Goal: Task Accomplishment & Management: Use online tool/utility

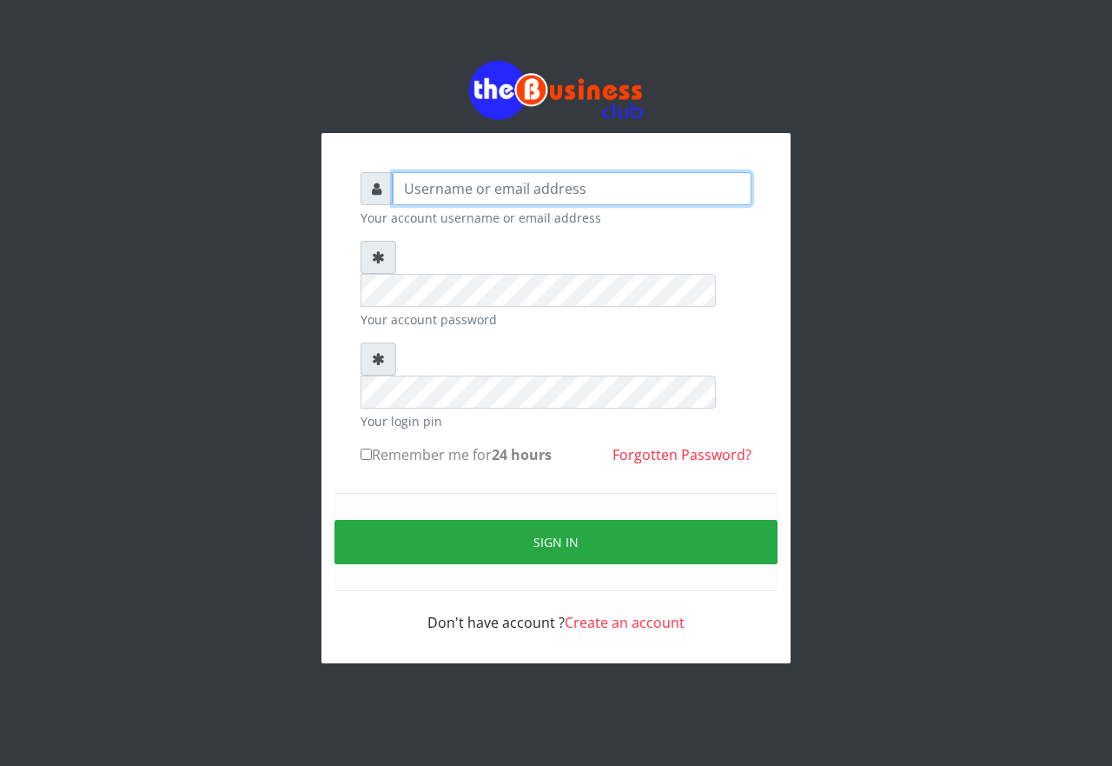
type input "emmalum0707@gmail.com"
click at [365, 448] on input "Remember me for 24 hours" at bounding box center [366, 453] width 11 height 11
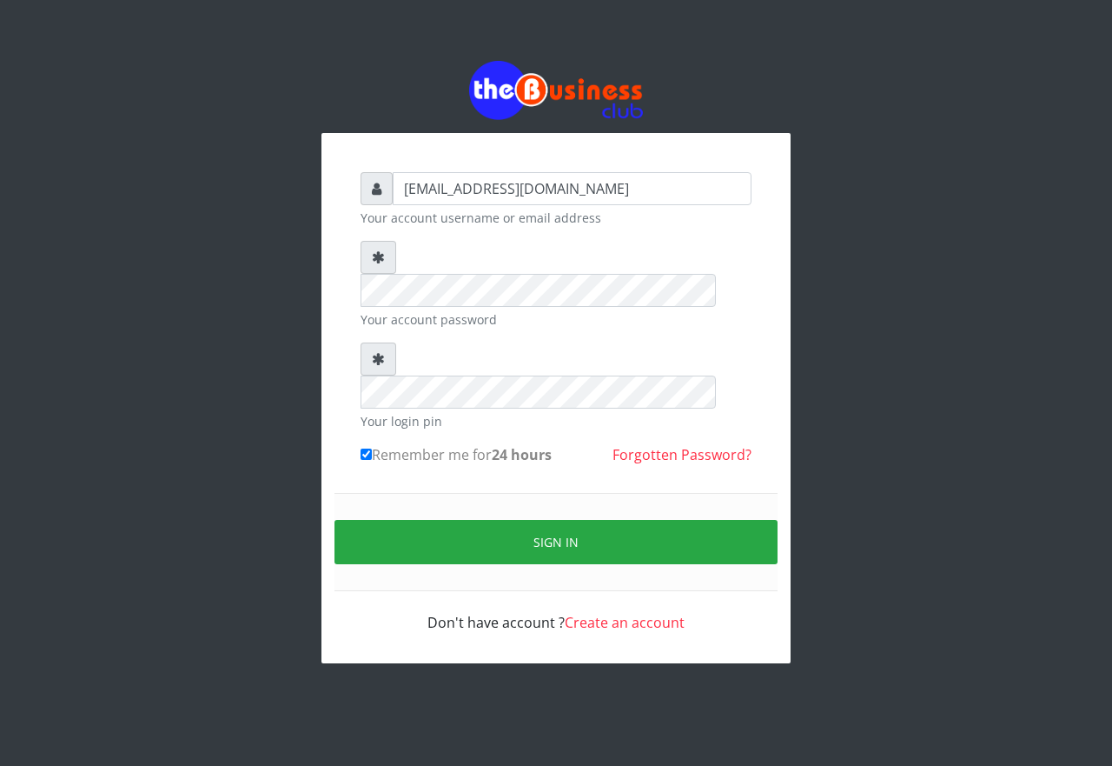
click at [364, 448] on input "Remember me for 24 hours" at bounding box center [366, 453] width 11 height 11
checkbox input "true"
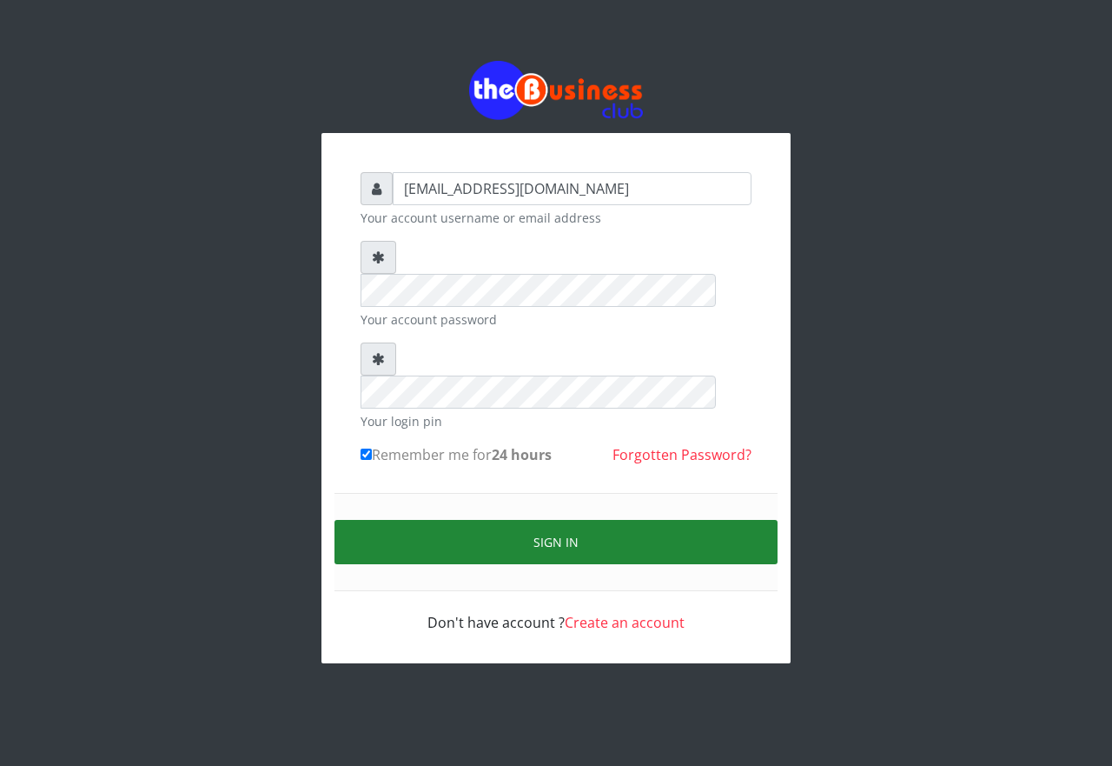
click at [457, 520] on button "Sign in" at bounding box center [556, 542] width 443 height 44
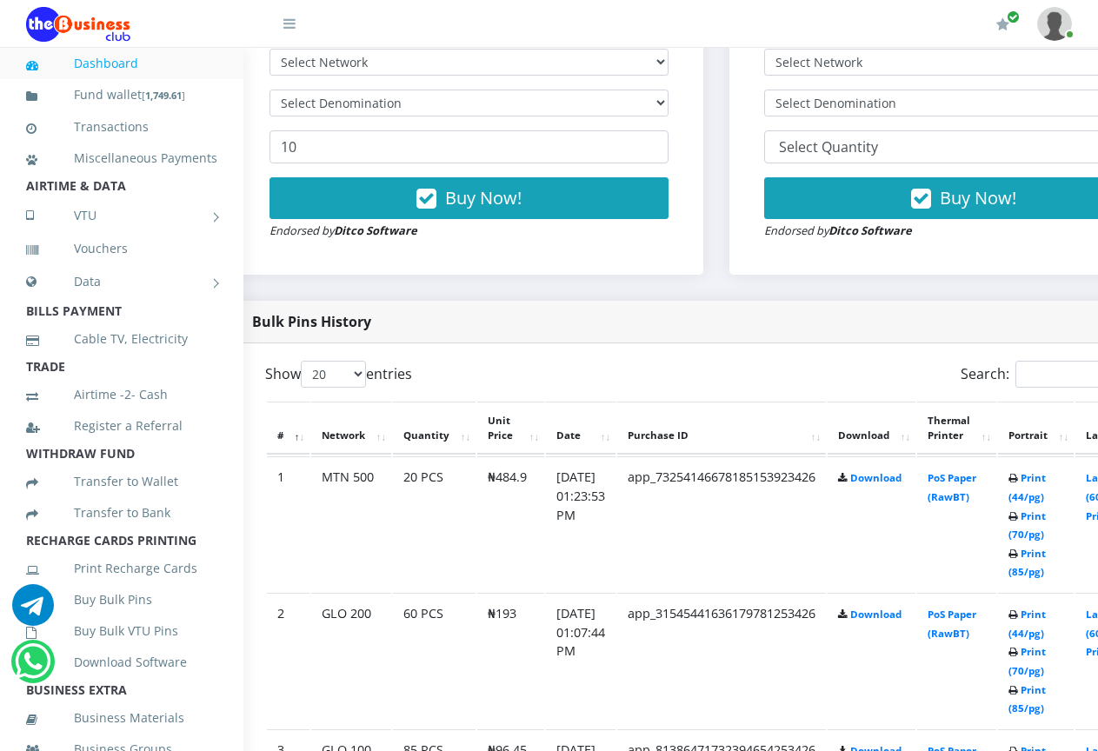
scroll to position [626, 35]
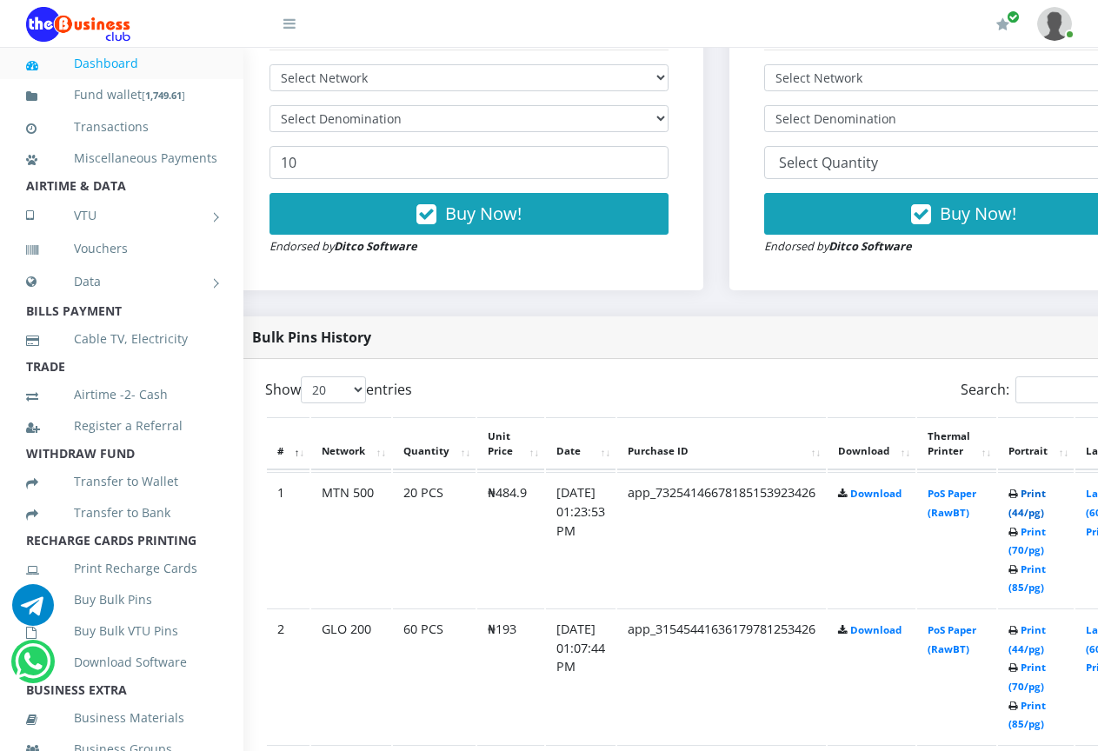
click at [1045, 497] on link "Print (44/pg)" at bounding box center [1026, 503] width 37 height 32
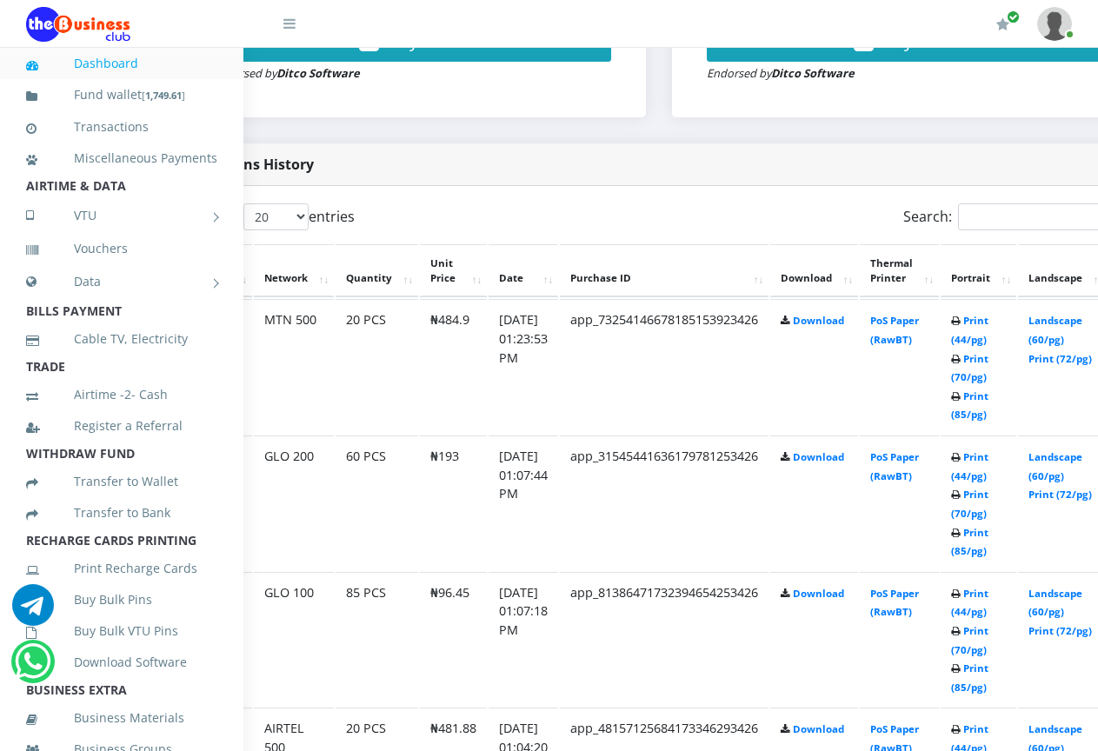
scroll to position [799, 189]
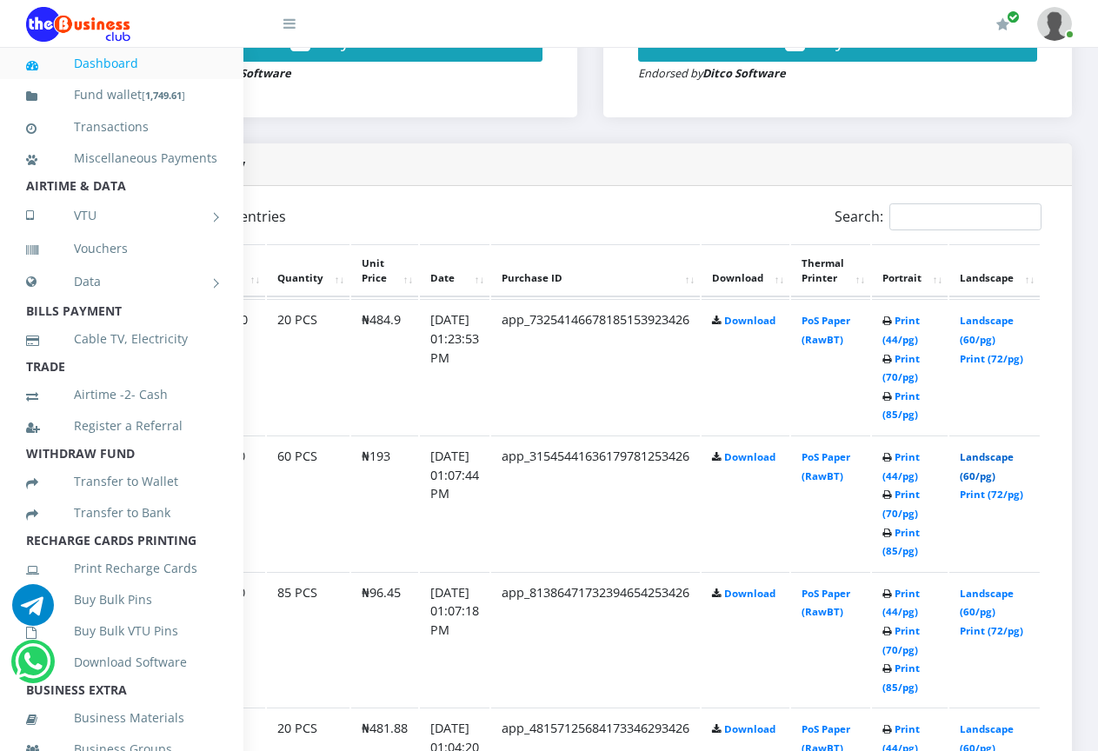
click at [972, 450] on link "Landscape (60/pg)" at bounding box center [986, 466] width 54 height 32
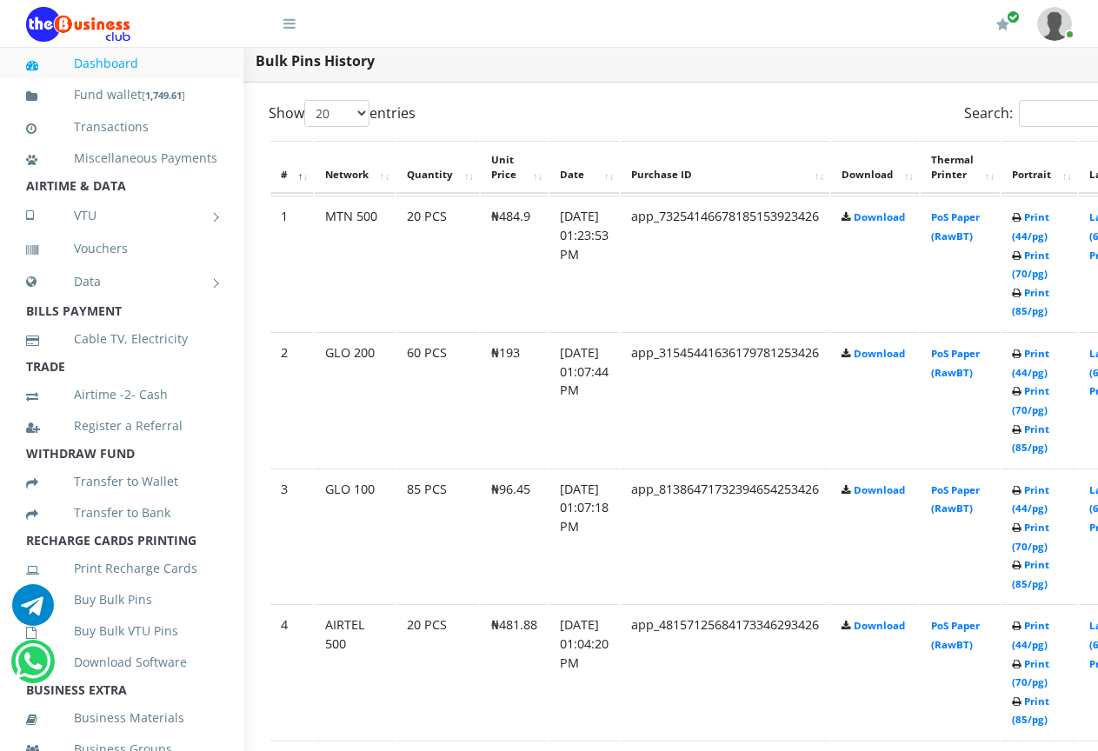
scroll to position [902, 35]
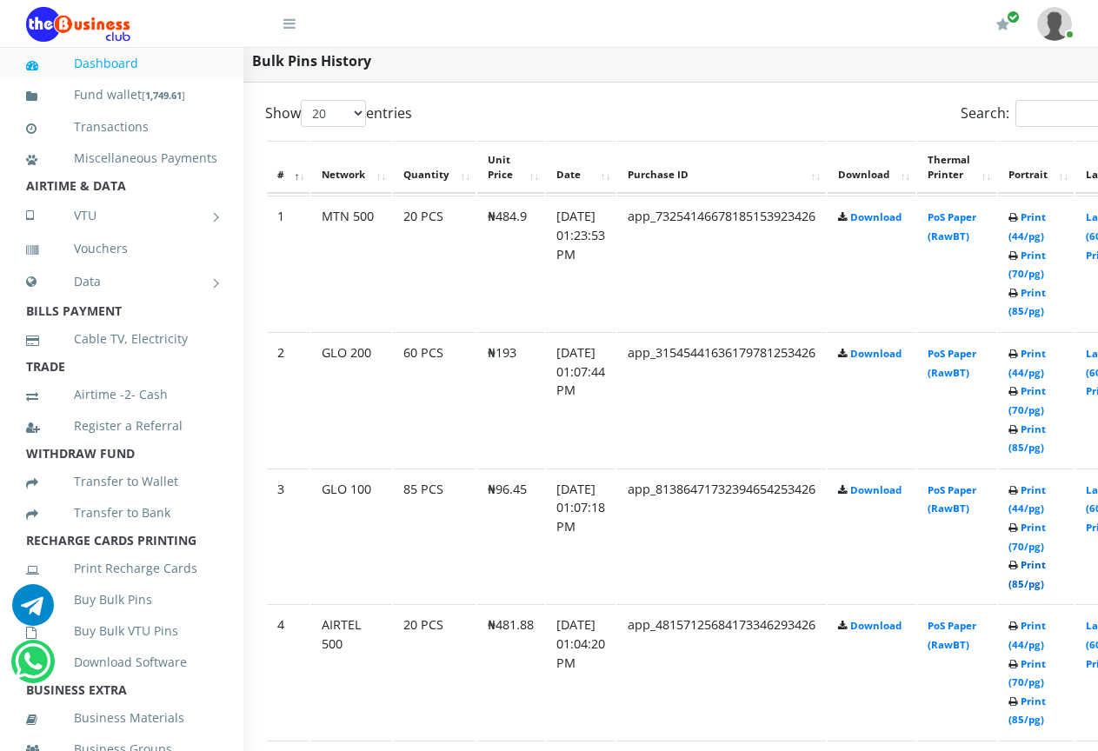
click at [1045, 567] on link "Print (85/pg)" at bounding box center [1026, 574] width 37 height 32
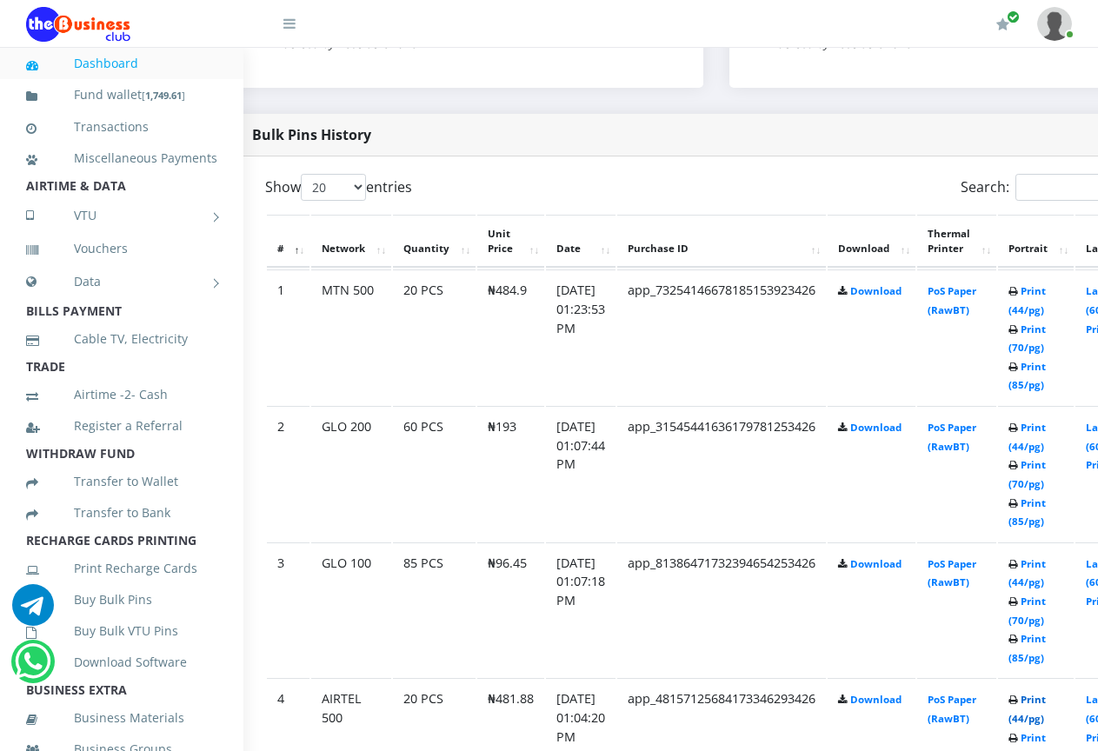
click at [1045, 705] on link "Print (44/pg)" at bounding box center [1026, 709] width 37 height 32
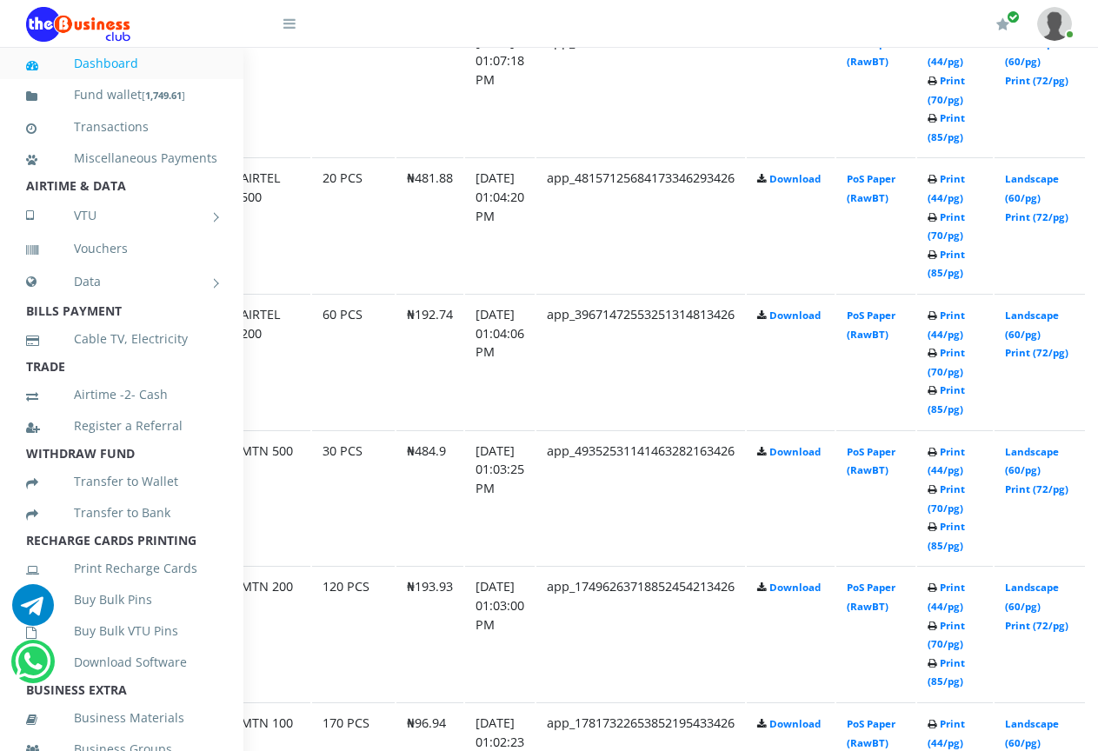
scroll to position [1349, 139]
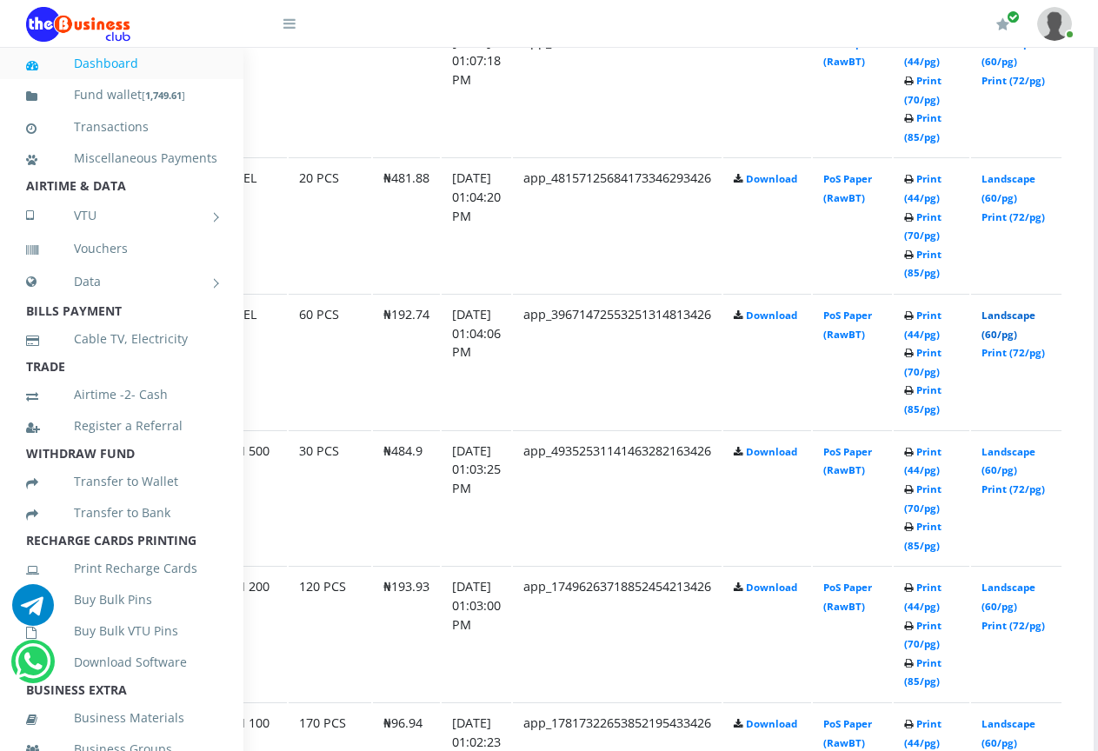
click at [1030, 308] on link "Landscape (60/pg)" at bounding box center [1008, 324] width 54 height 32
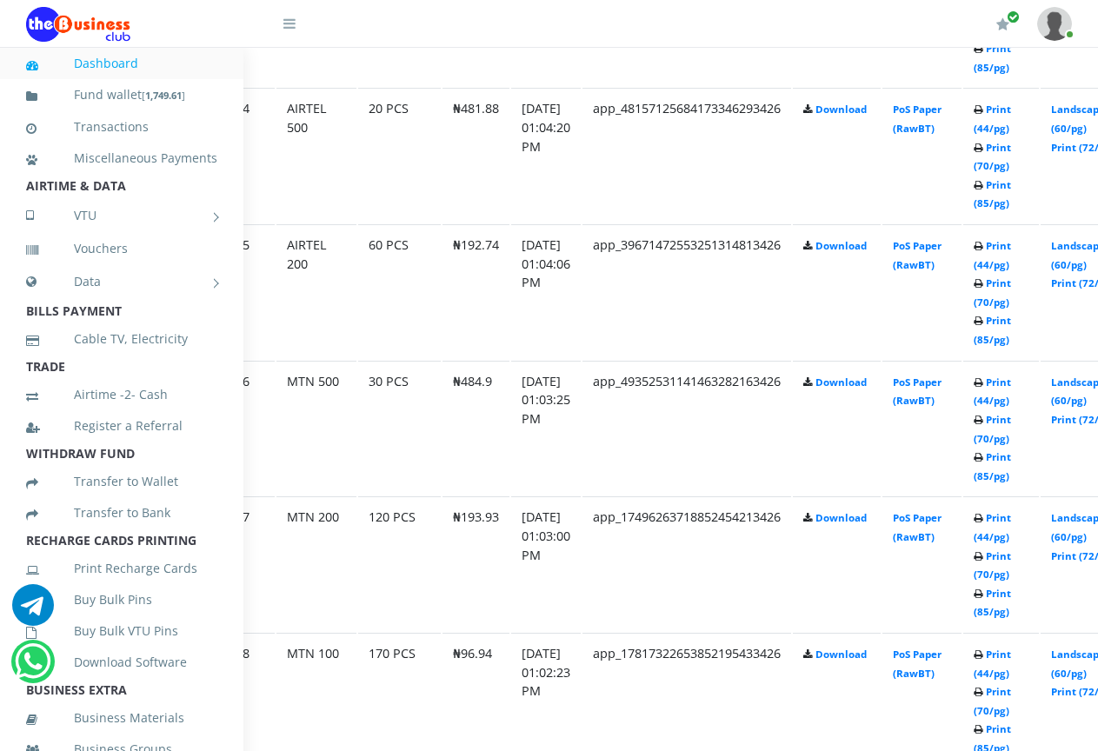
scroll to position [1453, 70]
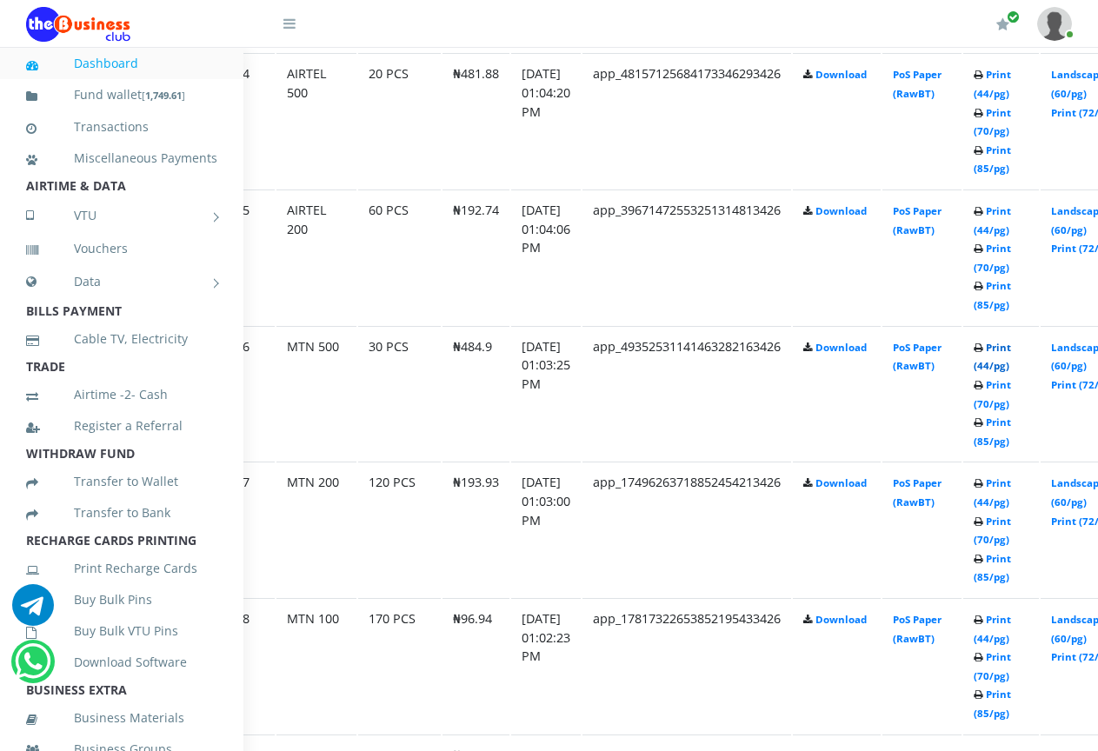
click at [1011, 351] on link "Print (44/pg)" at bounding box center [991, 357] width 37 height 32
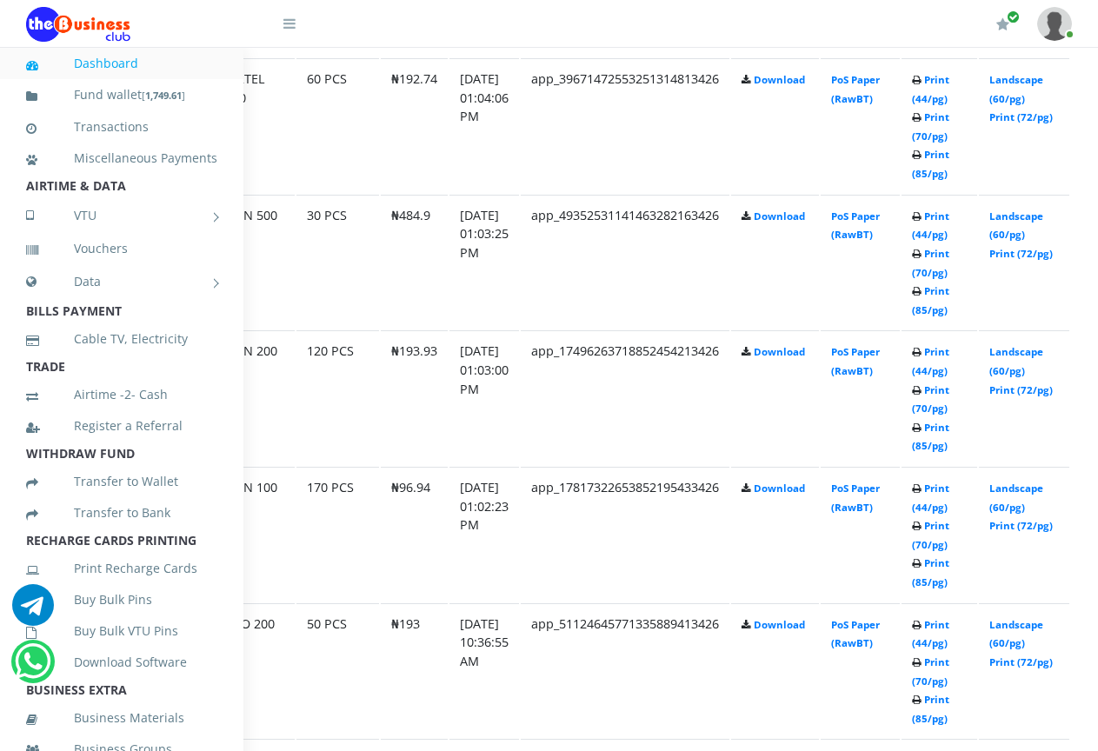
scroll to position [1584, 130]
click at [1038, 345] on link "Landscape (60/pg)" at bounding box center [1017, 361] width 54 height 32
click at [950, 570] on link "Print (85/pg)" at bounding box center [930, 572] width 37 height 32
